Goal: Task Accomplishment & Management: Use online tool/utility

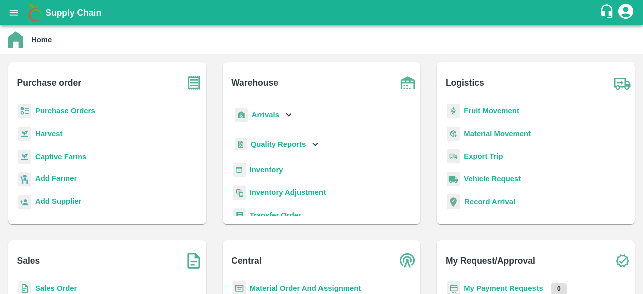
click at [66, 289] on b "Sales Order" at bounding box center [56, 288] width 42 height 8
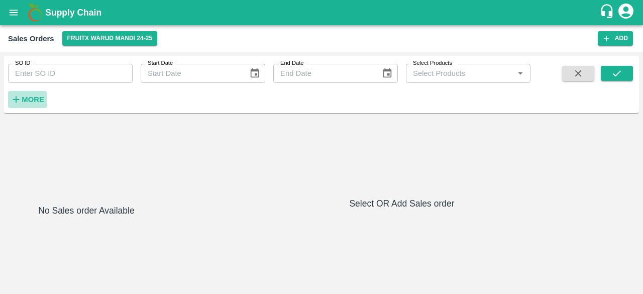
click at [36, 95] on strong "More" at bounding box center [33, 99] width 23 height 8
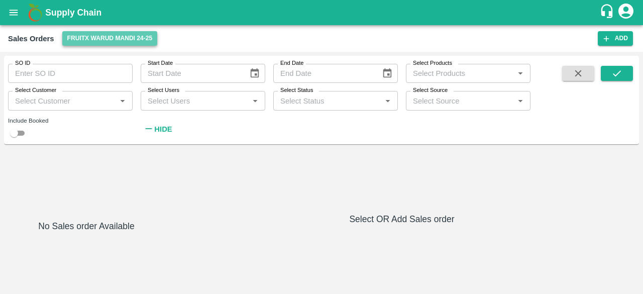
click at [131, 43] on button "FruitX Warud Mandi 24-25" at bounding box center [109, 38] width 95 height 15
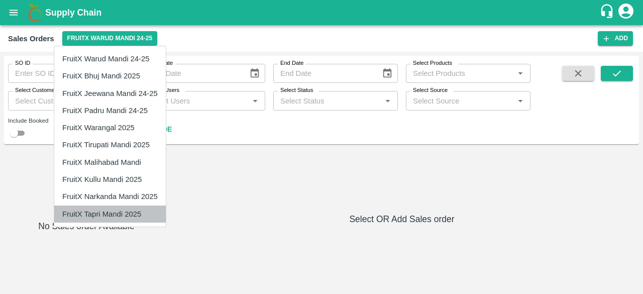
click at [102, 210] on li "FruitX Tapri Mandi 2025" at bounding box center [110, 213] width 112 height 17
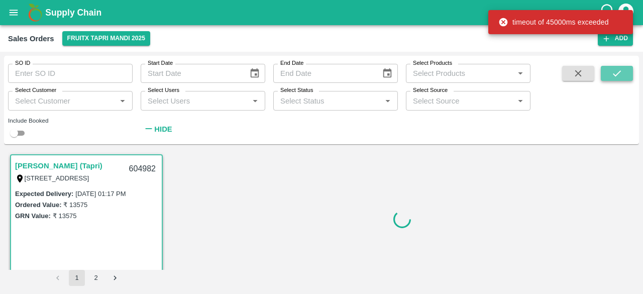
click at [613, 70] on icon "submit" at bounding box center [616, 73] width 11 height 11
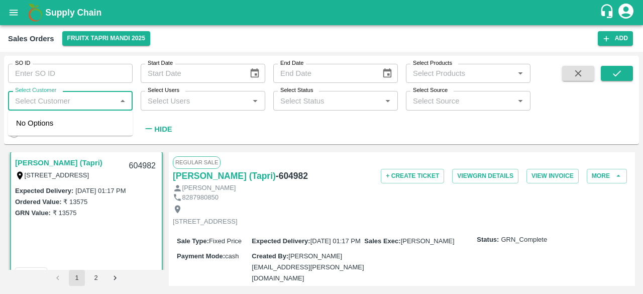
click at [45, 97] on input "Select Customer" at bounding box center [62, 100] width 102 height 13
paste input "SAIRAJ FRUIT COMPANY (Parala)"
type input "SAIRAJ FRUIT COMPANY (Parala)"
click at [23, 130] on input "checkbox" at bounding box center [26, 129] width 20 height 20
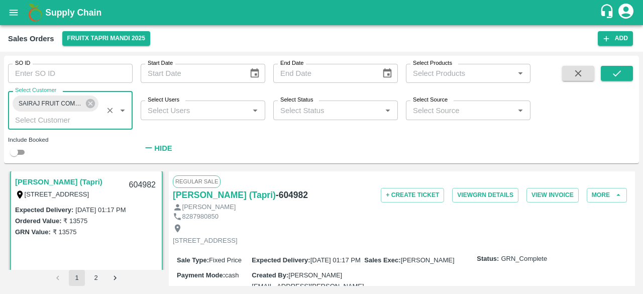
scroll to position [0, 0]
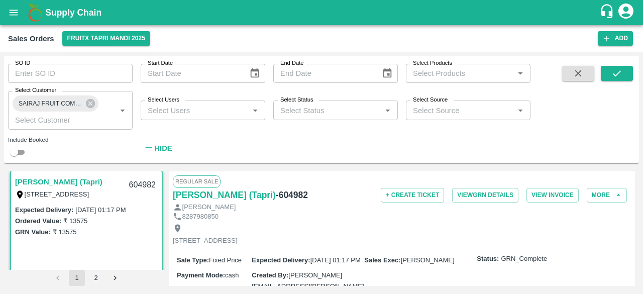
click at [633, 71] on div "SO ID SO ID Start Date Start Date End Date End Date Select Products Select Prod…" at bounding box center [321, 109] width 635 height 99
click at [623, 71] on button "submit" at bounding box center [617, 73] width 32 height 15
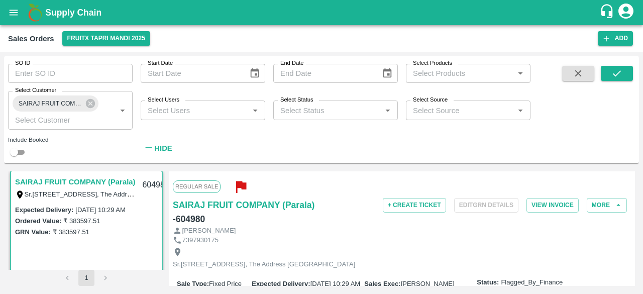
click at [635, 190] on div "SAIRAJ FRUIT COMPANY (Parala) Sr.No280FL.No-A-301, Nr Burning Ghat, Pune, The A…" at bounding box center [321, 228] width 635 height 123
click at [633, 187] on div "SAIRAJ FRUIT COMPANY (Parala) Sr.No280FL.No-A-301, Nr Burning Ghat, Pune, The A…" at bounding box center [321, 228] width 635 height 123
